Goal: Task Accomplishment & Management: Manage account settings

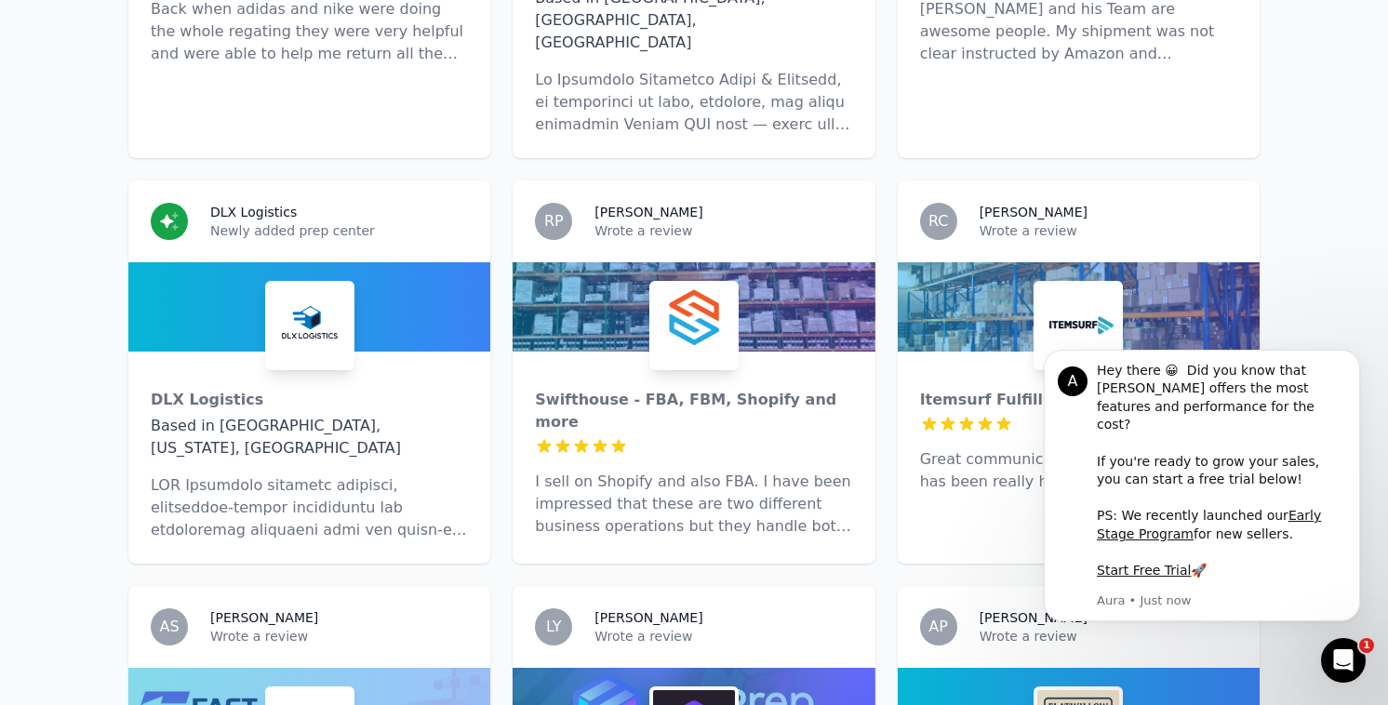
scroll to position [2465, 0]
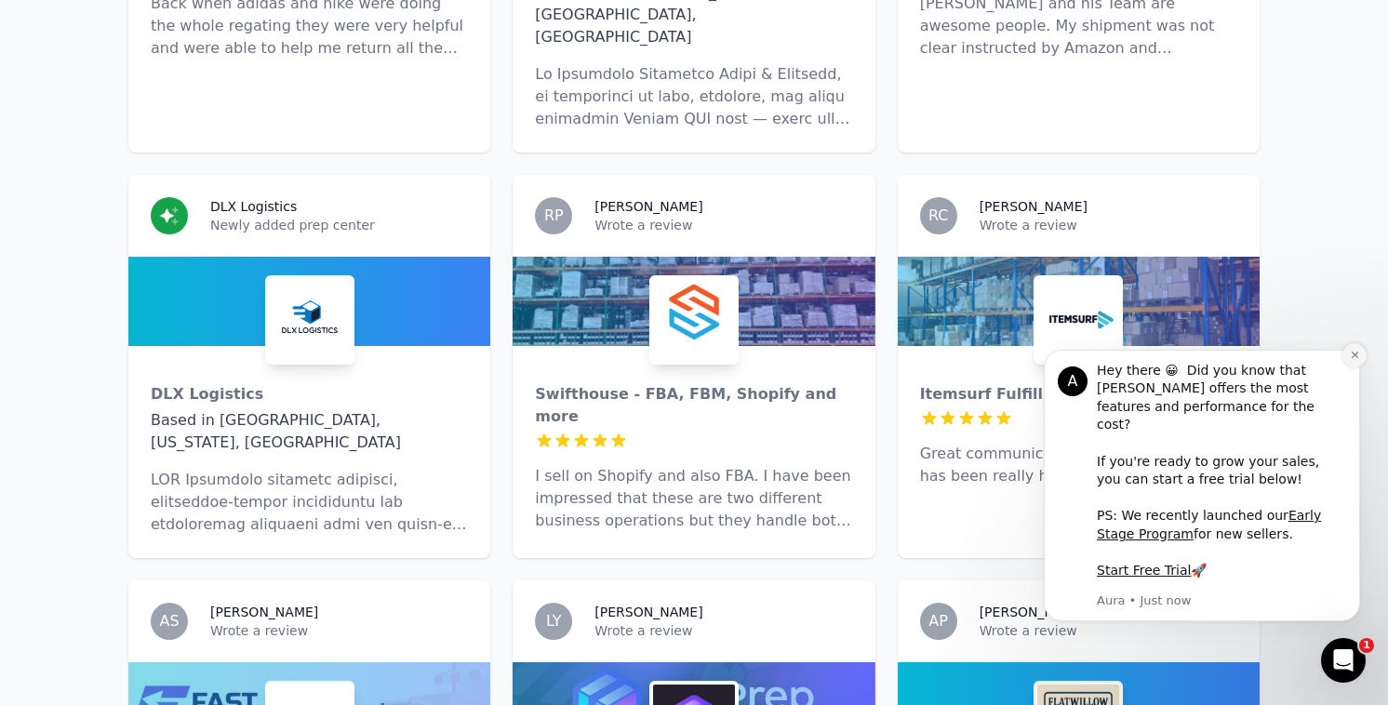
click at [1356, 360] on icon "Dismiss notification" at bounding box center [1355, 355] width 10 height 10
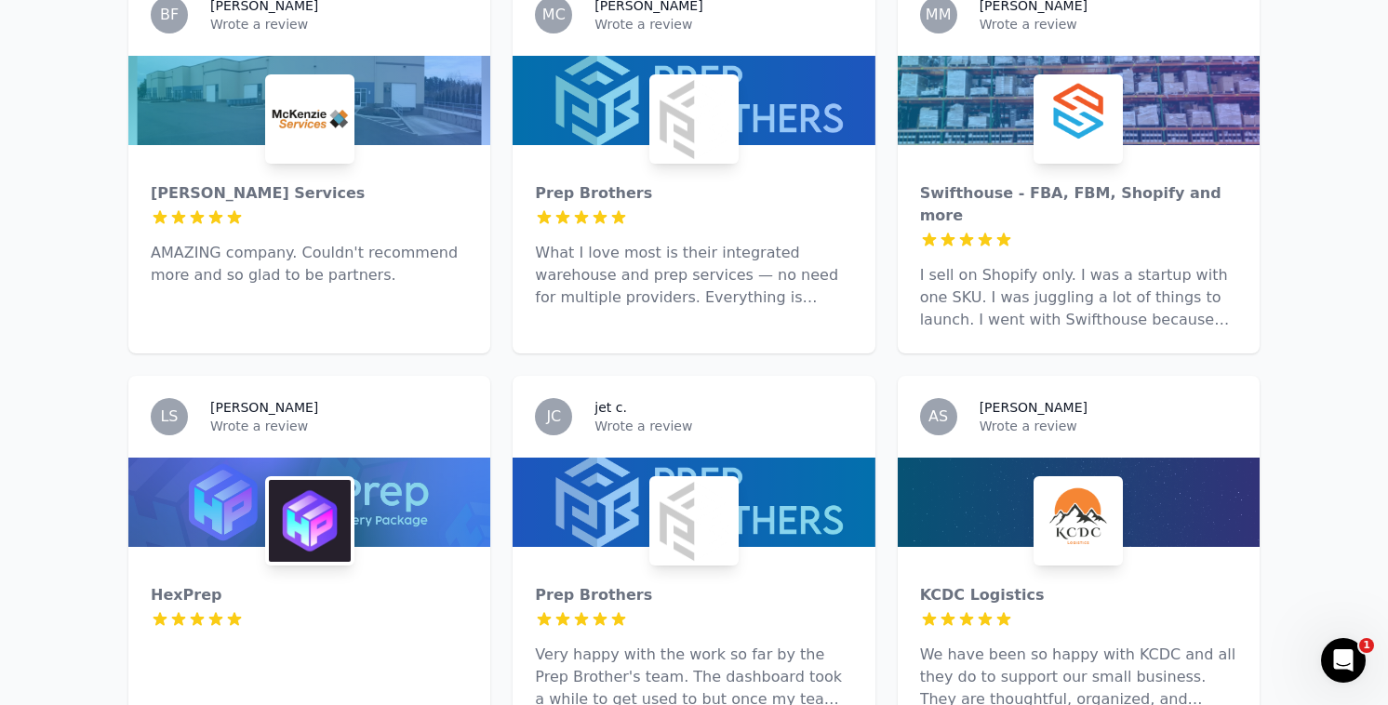
scroll to position [0, 0]
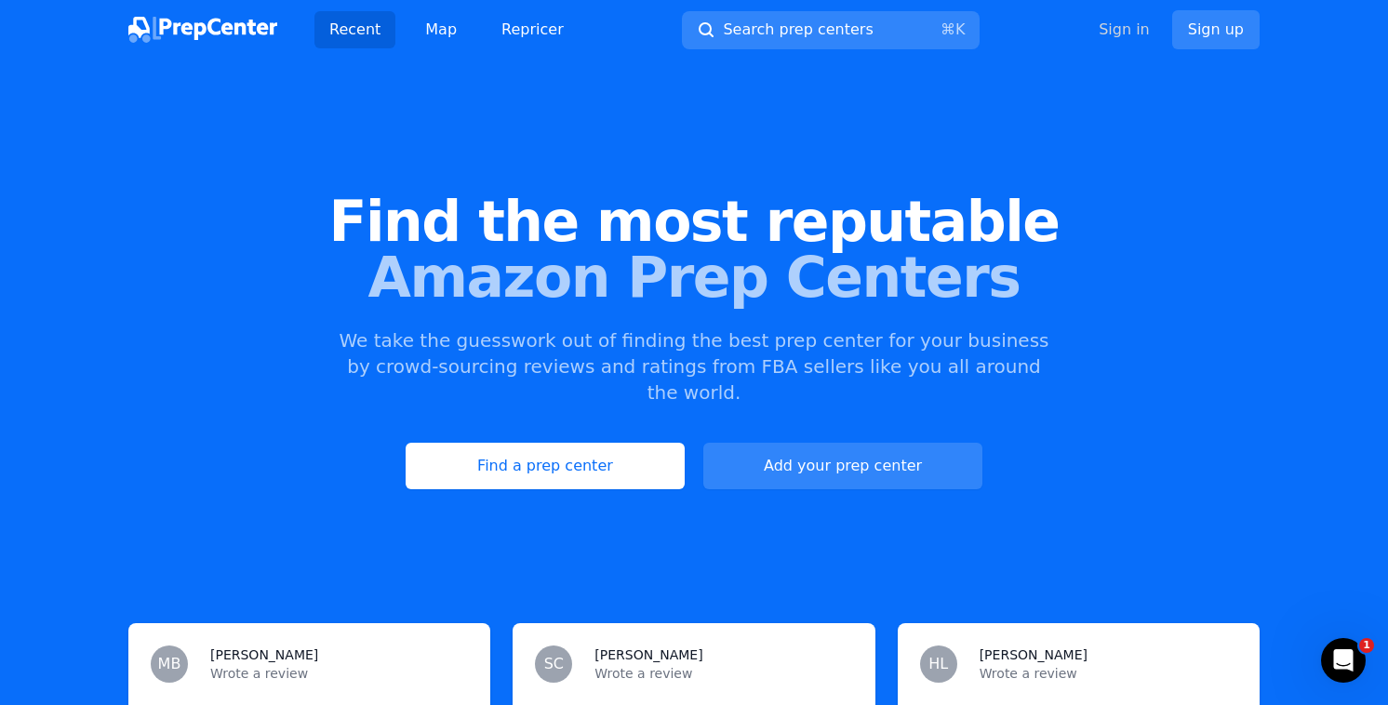
click at [1125, 33] on link "Sign in" at bounding box center [1124, 30] width 51 height 22
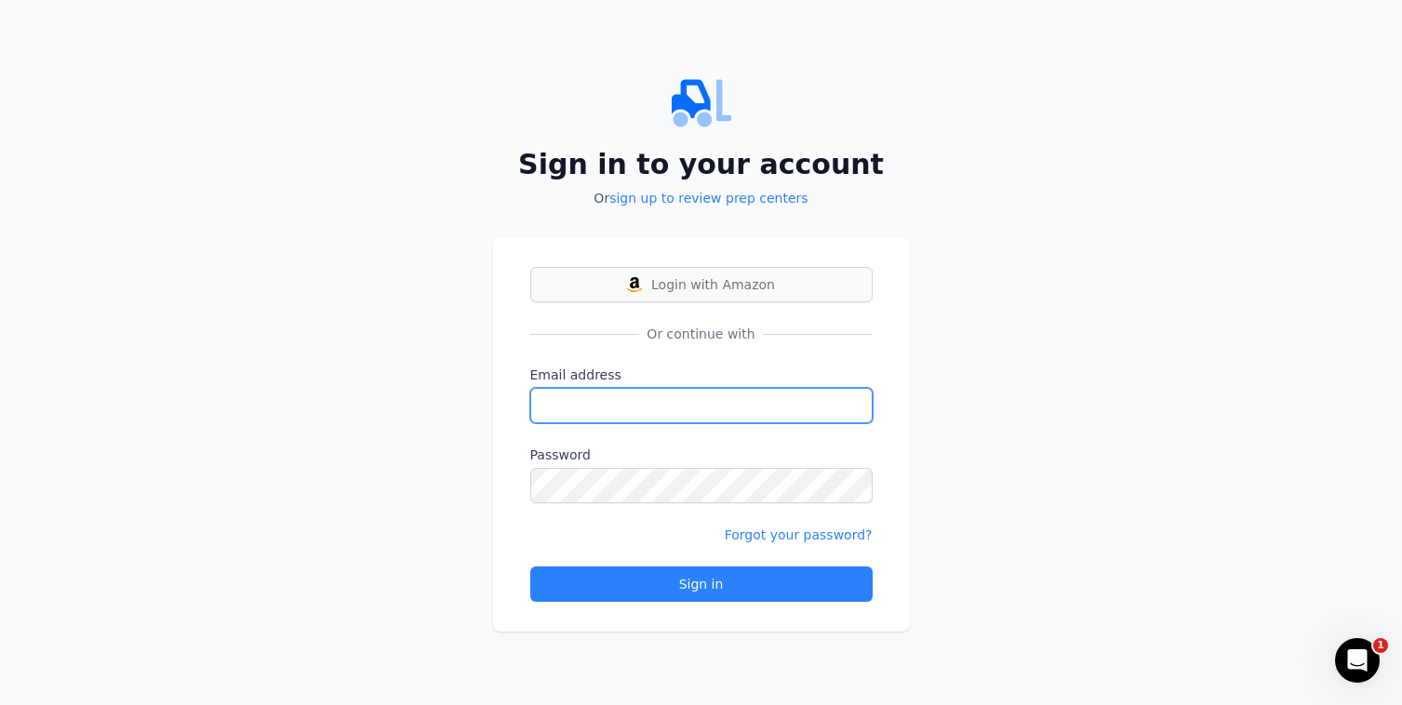
type input "[PERSON_NAME][EMAIL_ADDRESS][DOMAIN_NAME]"
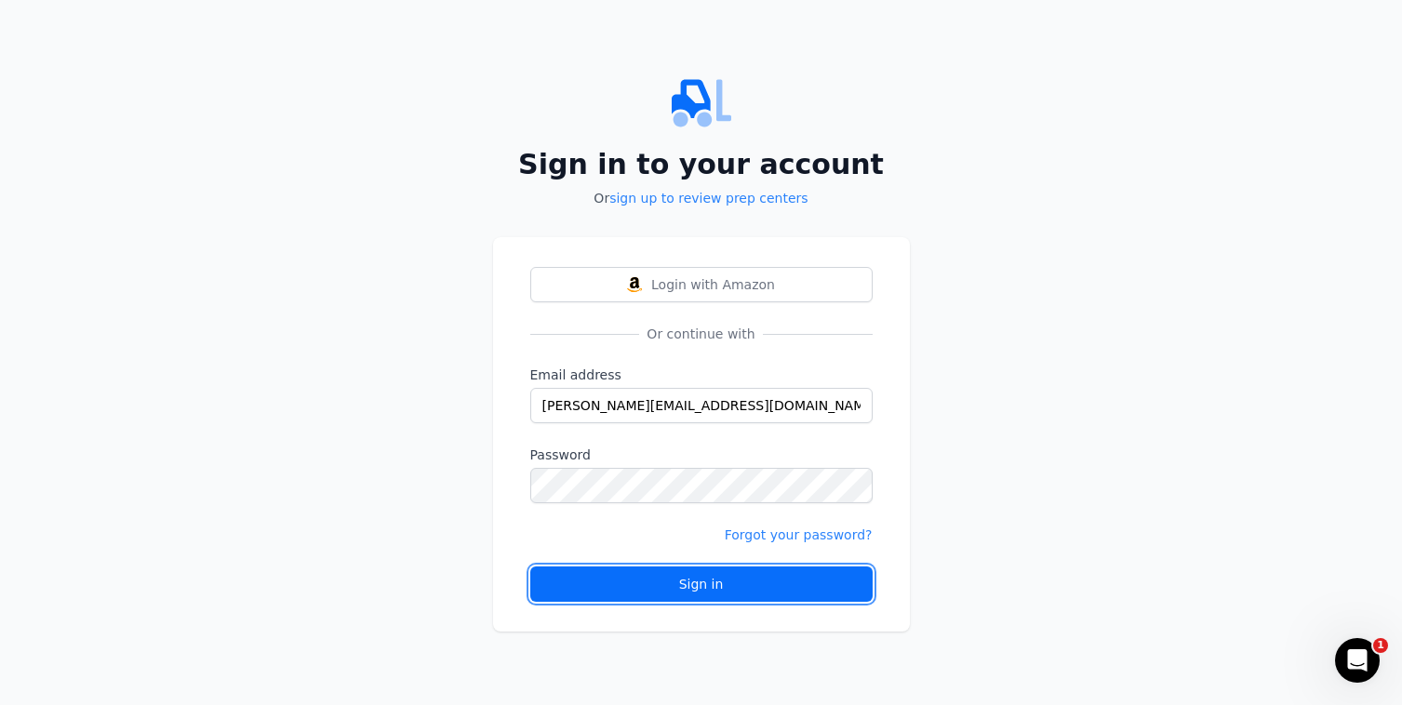
click at [699, 567] on button "Sign in" at bounding box center [701, 583] width 342 height 35
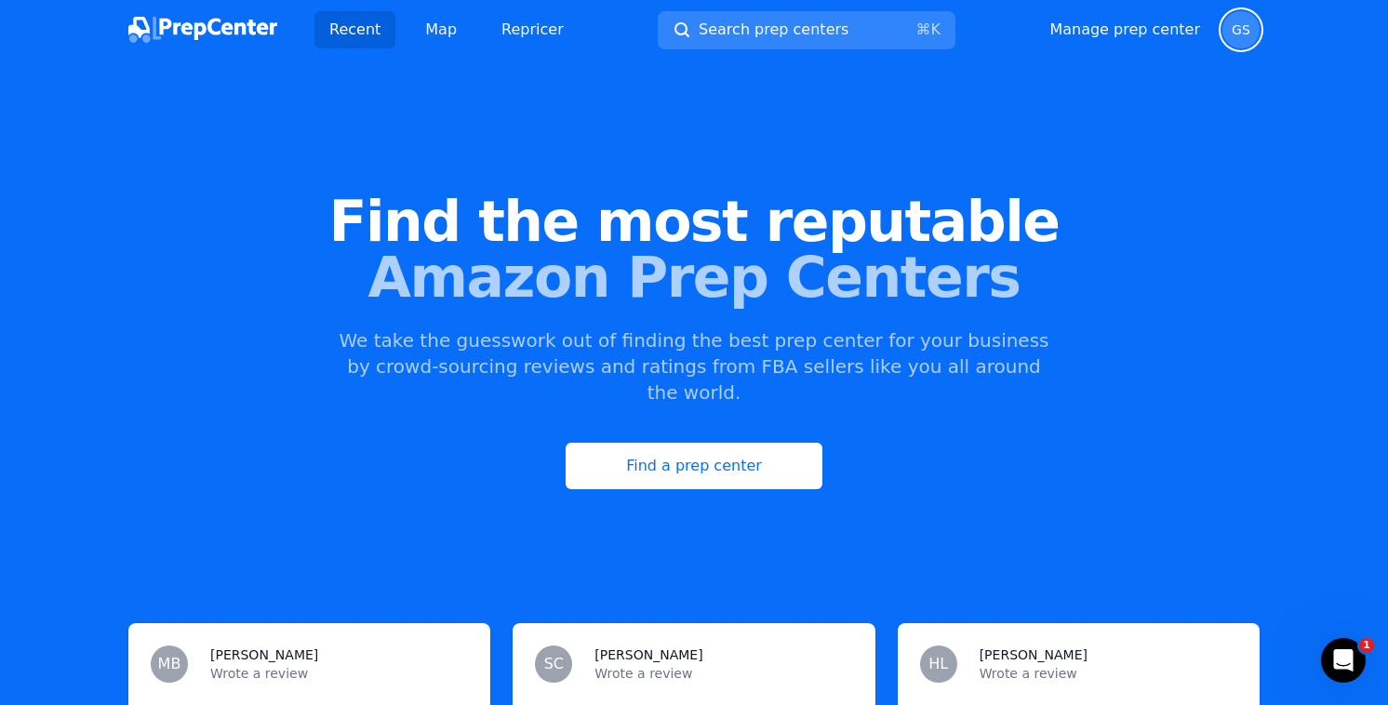
click at [1248, 43] on span "GS" at bounding box center [1240, 29] width 37 height 37
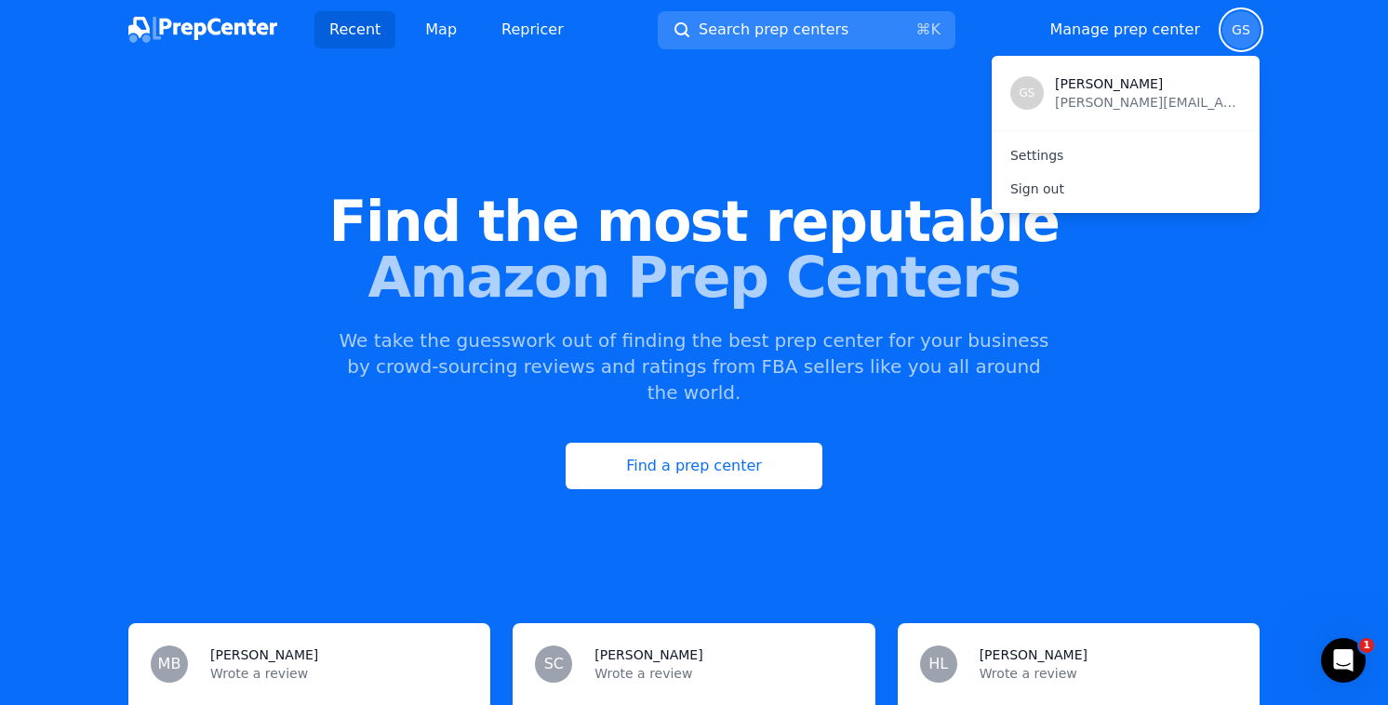
click at [852, 249] on span "Amazon Prep Centers" at bounding box center [694, 277] width 1328 height 56
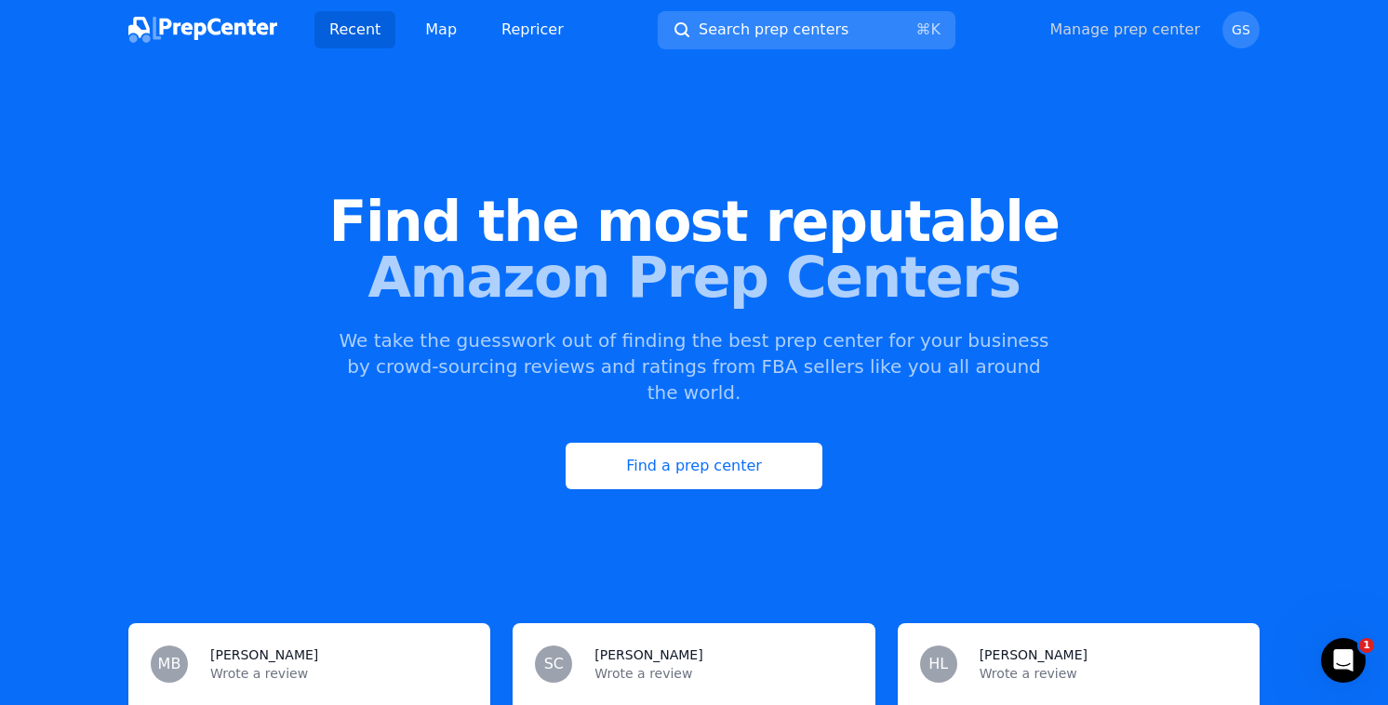
click at [1140, 20] on link "Manage prep center" at bounding box center [1124, 30] width 151 height 22
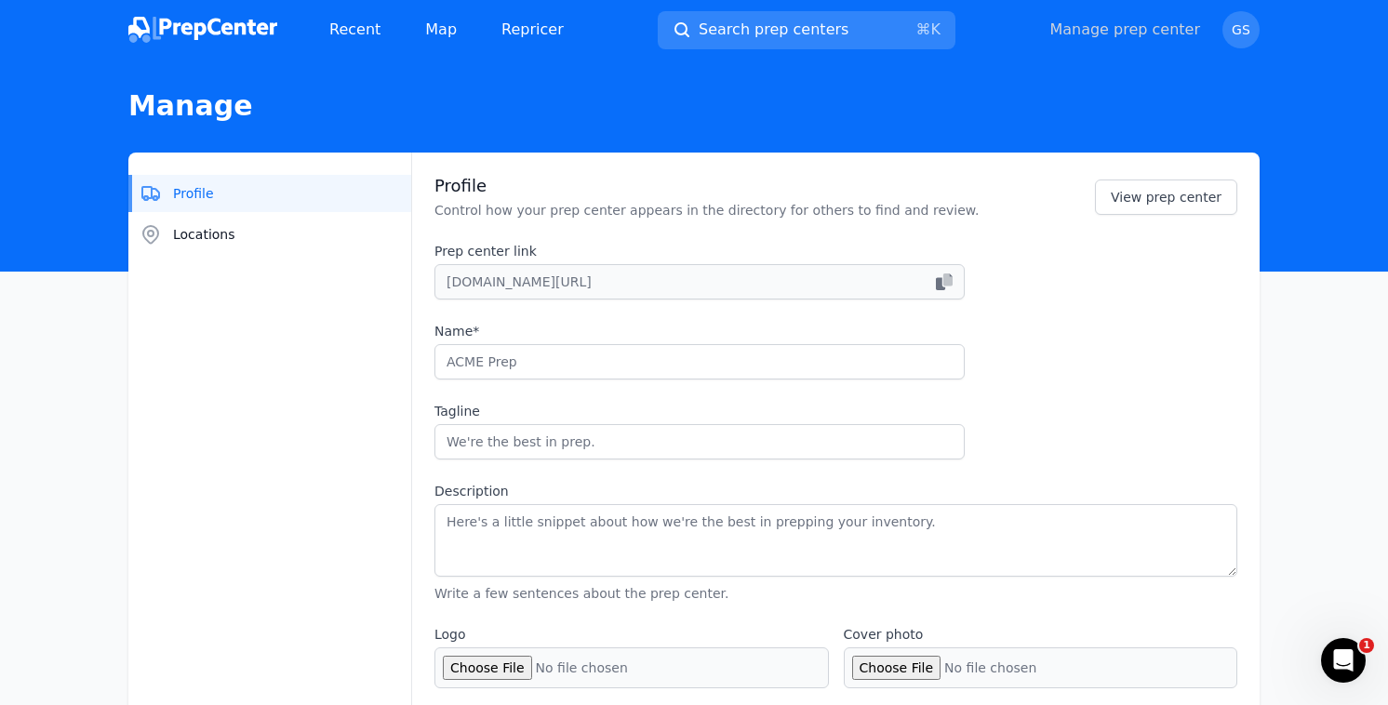
type input "Blooship"
type input "The all-in-one 3PL partner built to scale fulfillment - Tax-free state"
type textarea "Tired of disorganized prep centers with low commitment and slow delivery times?…"
type input "[DOMAIN_NAME]"
type input "6175011900"
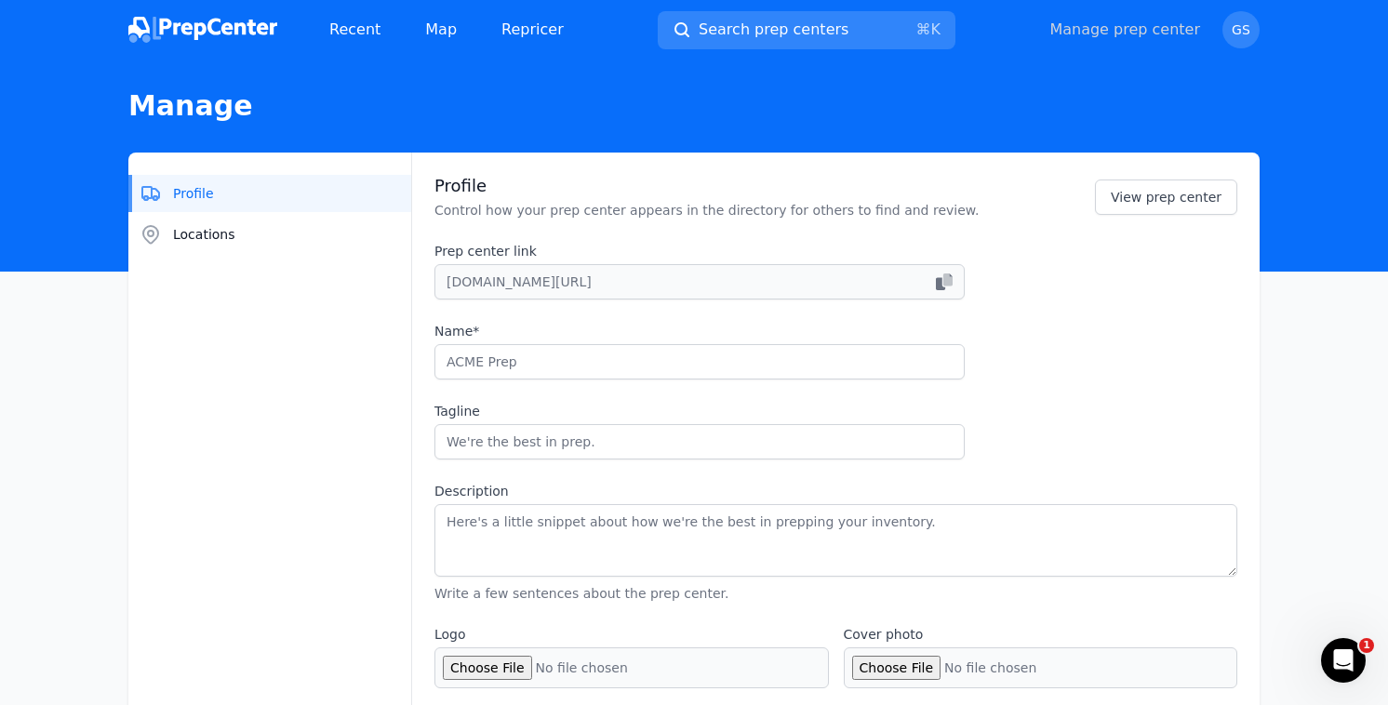
type input "[PERSON_NAME][EMAIL_ADDRESS][DOMAIN_NAME]"
checkbox input "true"
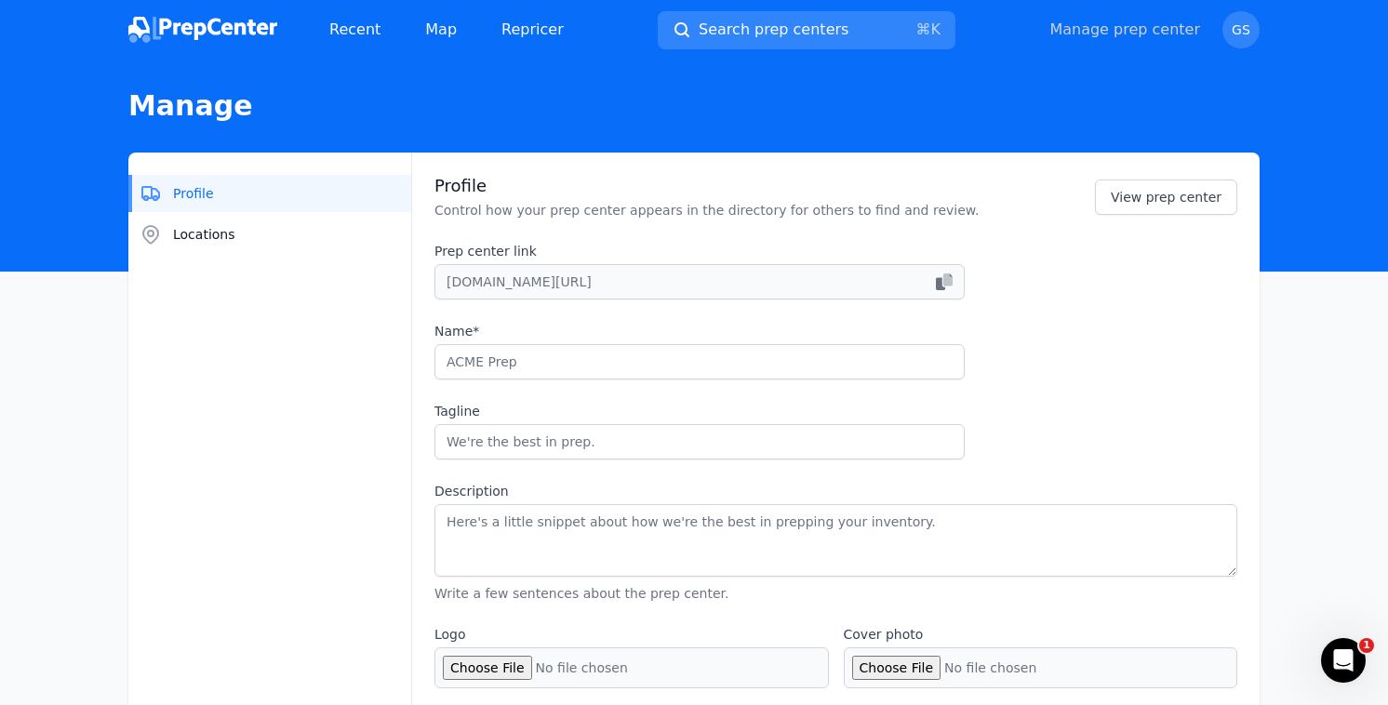
checkbox input "true"
select select "24"
type input "blooship"
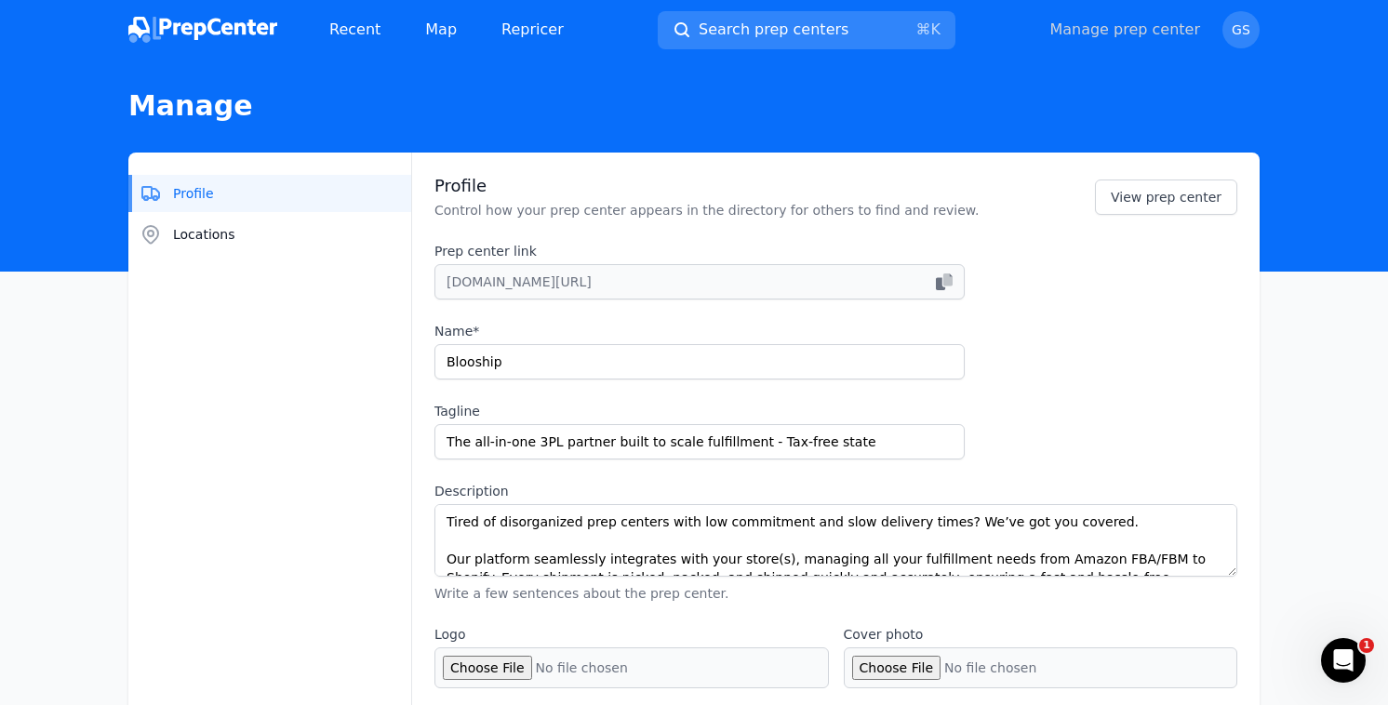
click at [1132, 32] on link "Manage prep center" at bounding box center [1124, 30] width 151 height 22
click at [251, 23] on img at bounding box center [202, 30] width 149 height 26
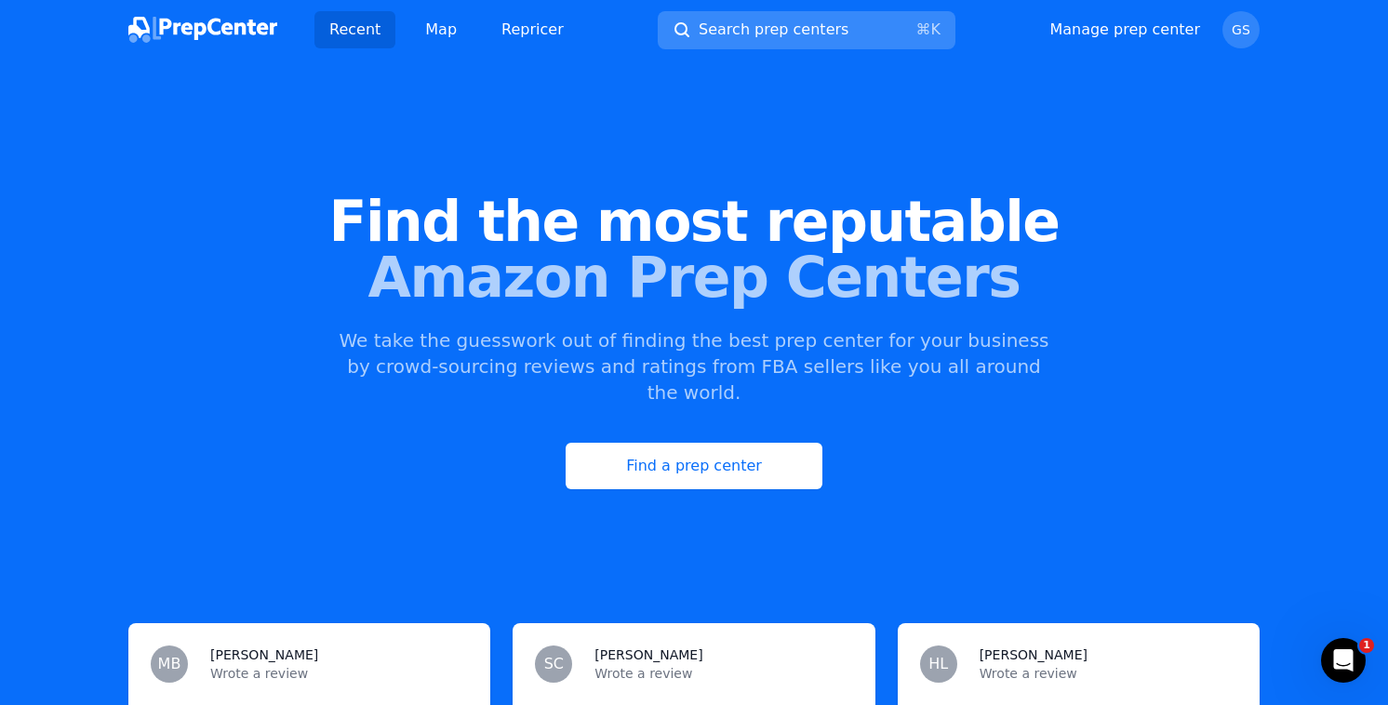
click at [790, 28] on span "Search prep centers" at bounding box center [774, 30] width 150 height 22
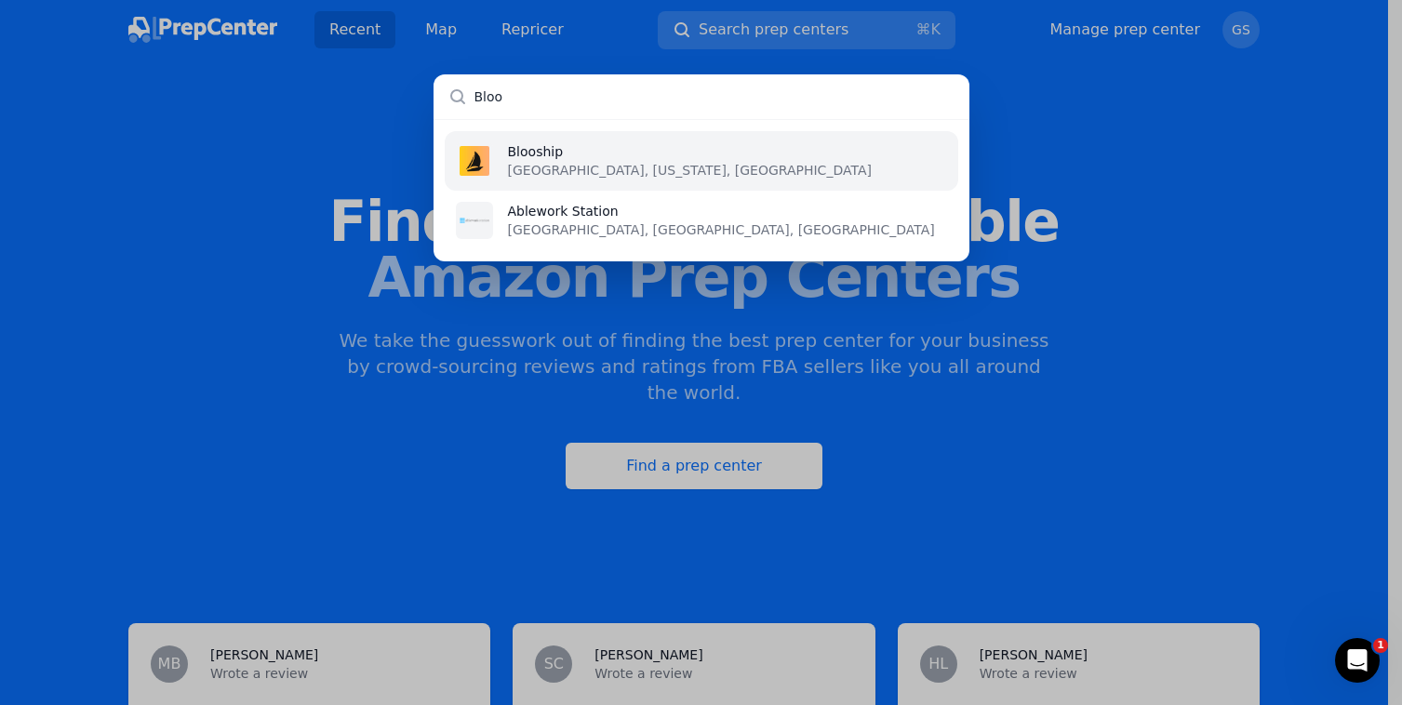
type input "Bloo"
click at [703, 149] on li "Blooship [GEOGRAPHIC_DATA], [US_STATE], [GEOGRAPHIC_DATA]" at bounding box center [701, 161] width 513 height 60
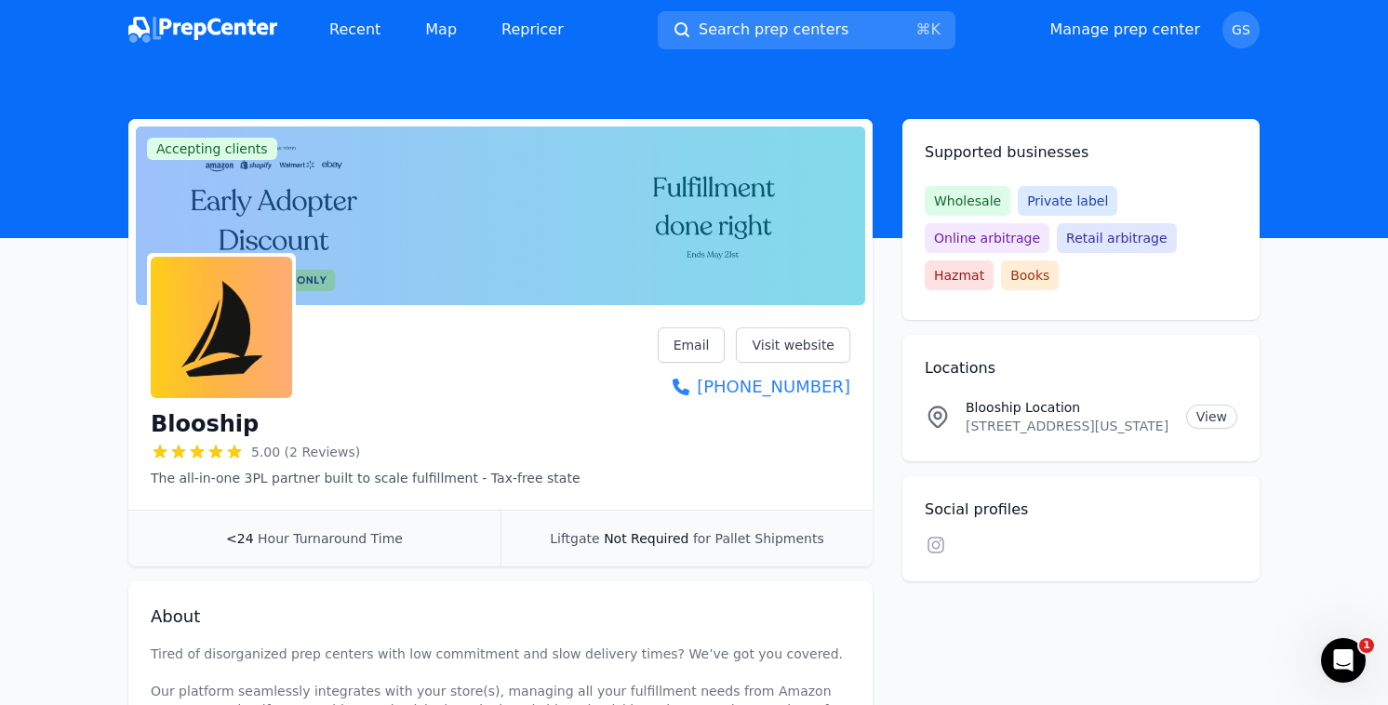
click at [194, 22] on img at bounding box center [202, 30] width 149 height 26
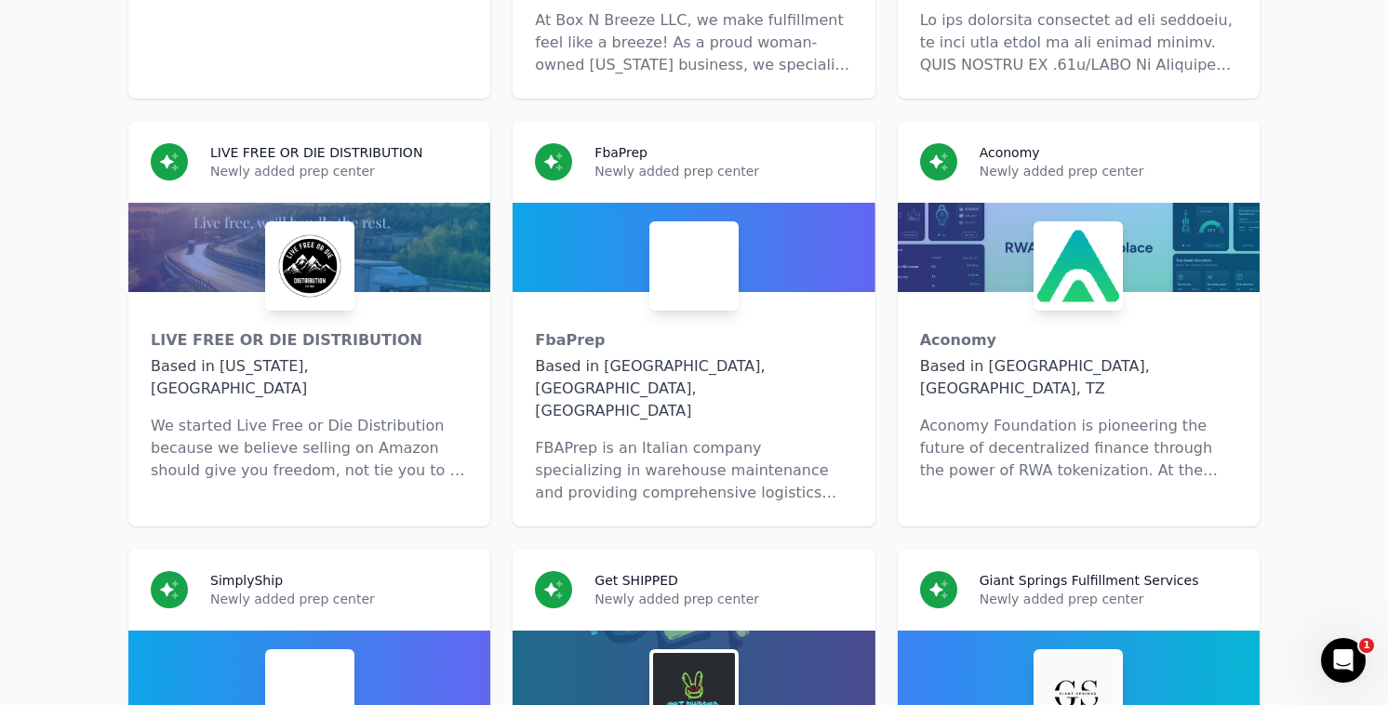
scroll to position [11406, 0]
